Goal: Find specific page/section: Find specific page/section

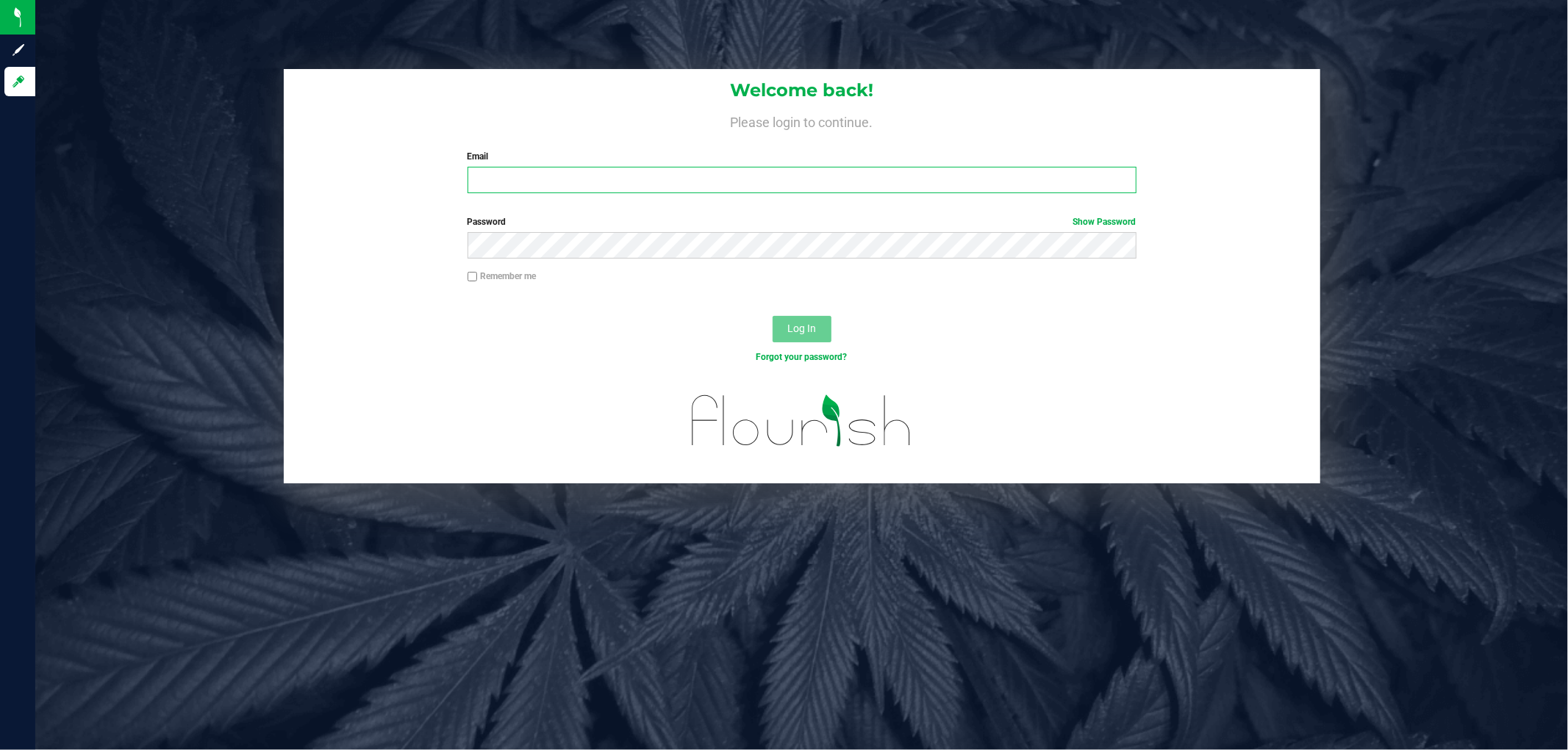
click at [605, 185] on input "Email" at bounding box center [802, 180] width 669 height 26
type input "[EMAIL_ADDRESS][DOMAIN_NAME]"
click at [773, 316] on button "Log In" at bounding box center [802, 329] width 59 height 26
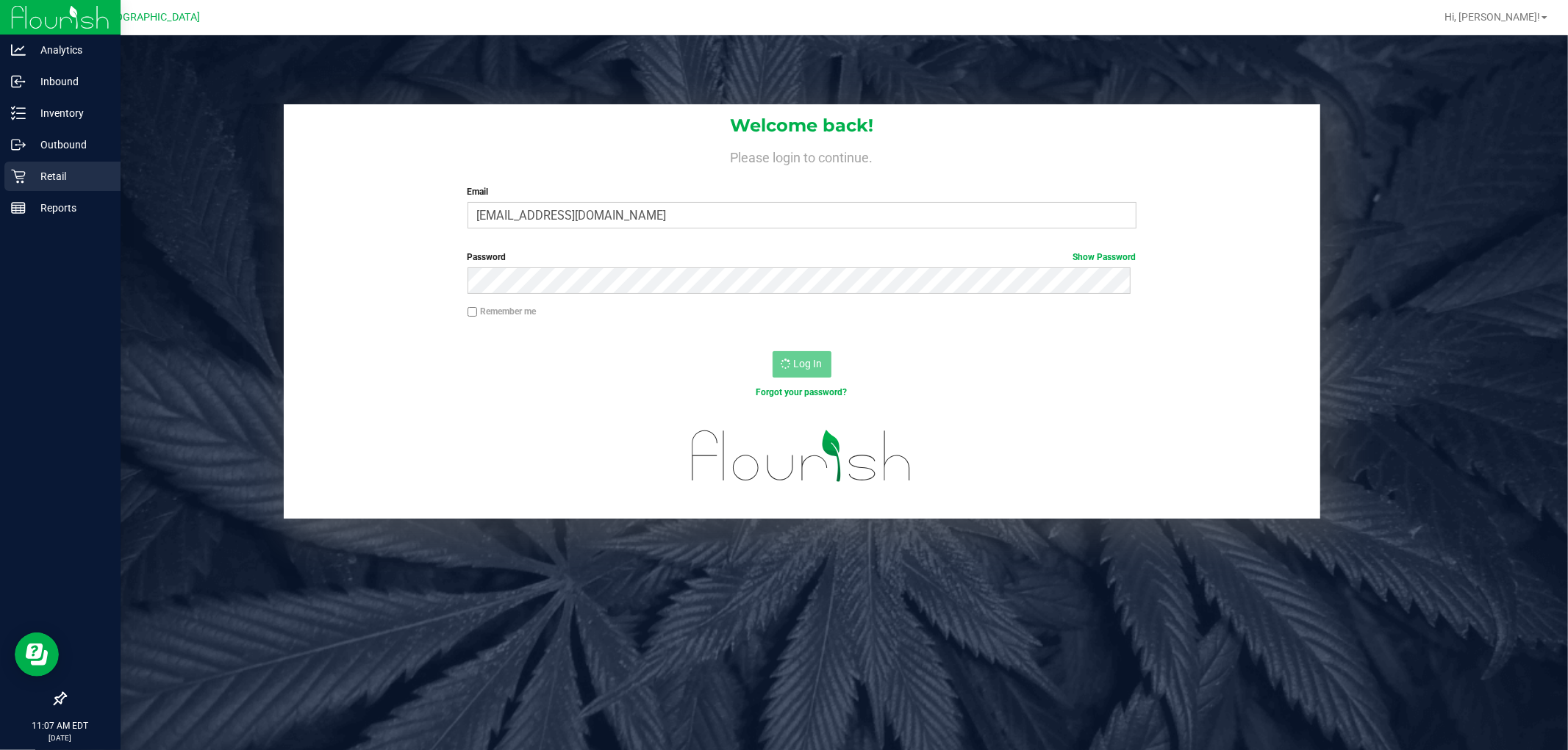
click at [53, 180] on p "Retail" at bounding box center [69, 176] width 89 height 18
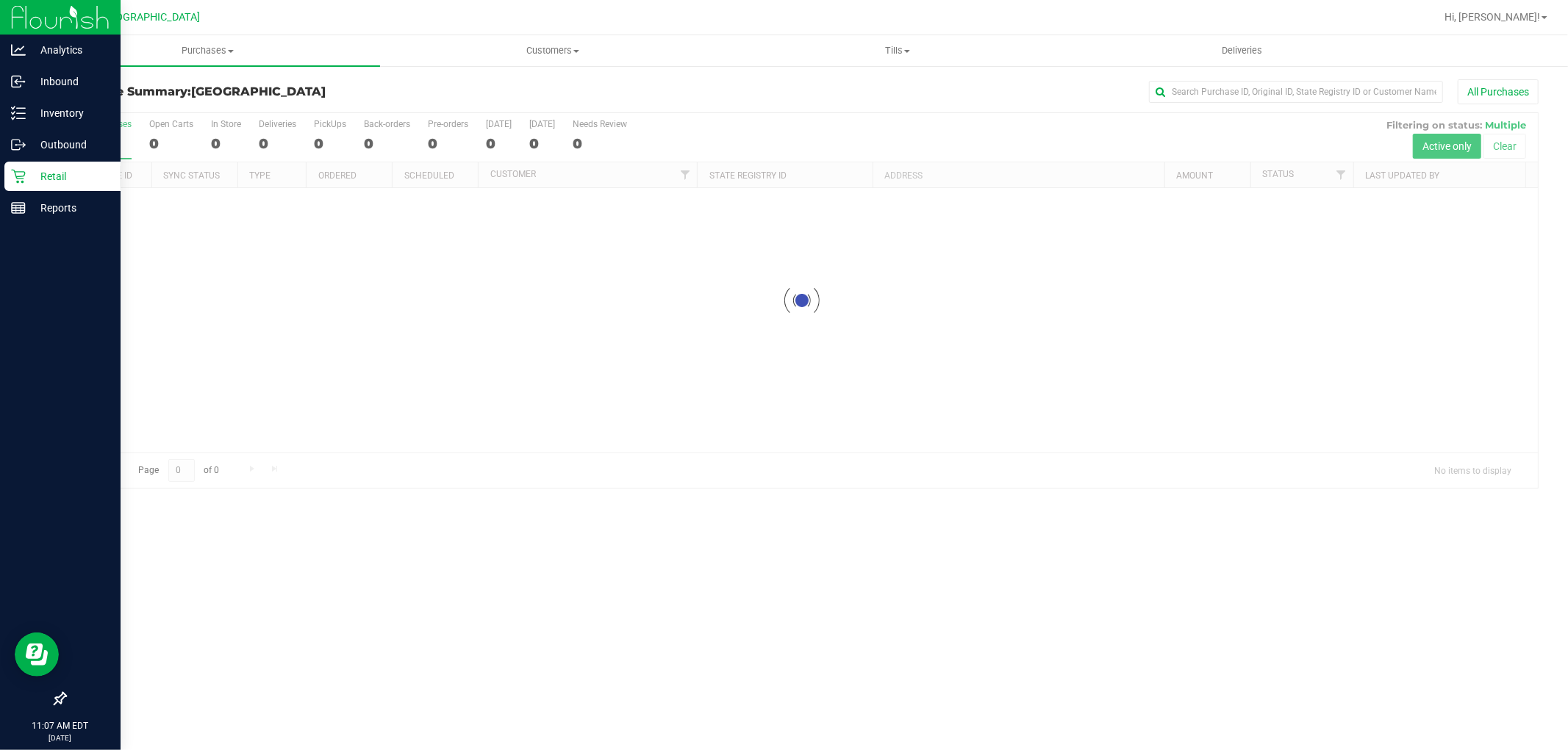
click at [42, 166] on div "Retail" at bounding box center [62, 176] width 116 height 30
